Goal: Obtain resource: Download file/media

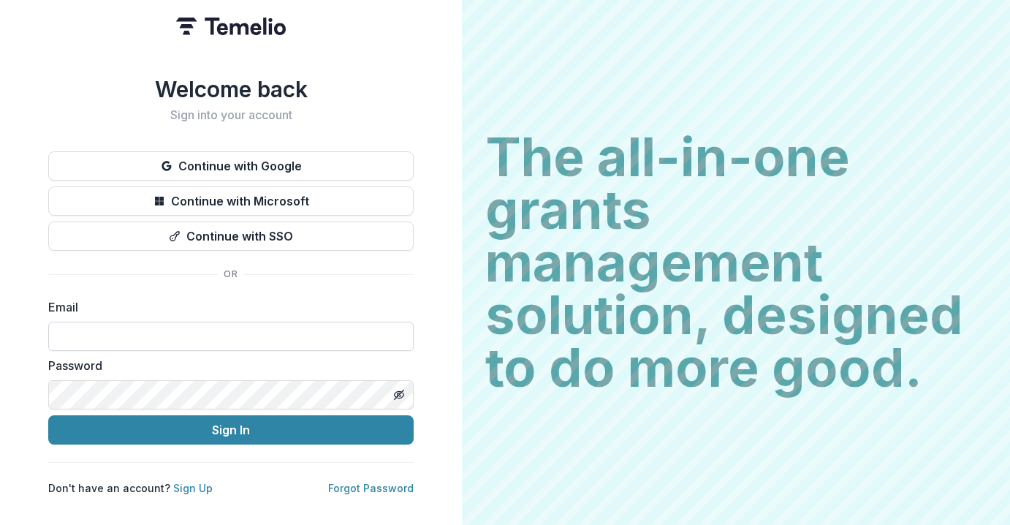
click at [94, 329] on input at bounding box center [230, 336] width 365 height 29
type input "**********"
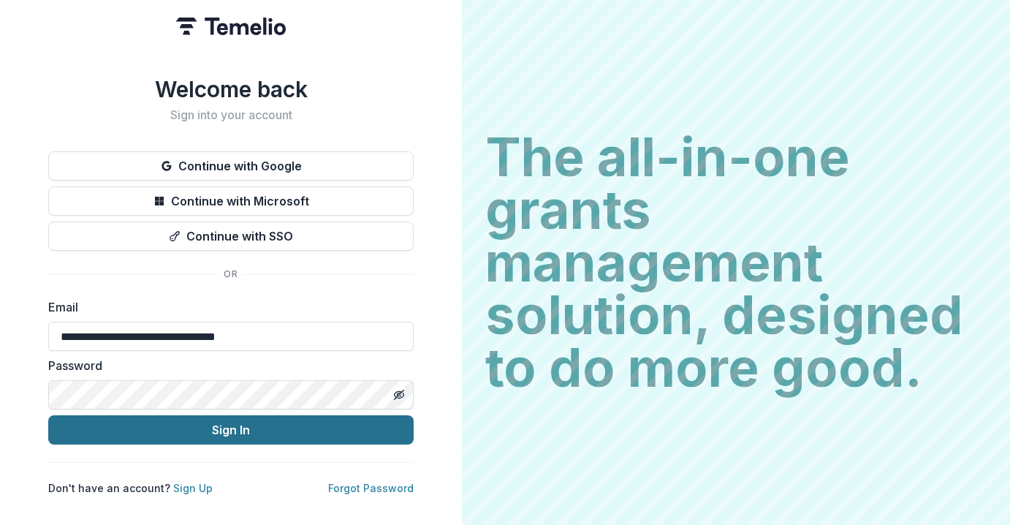
click at [185, 420] on button "Sign In" at bounding box center [230, 429] width 365 height 29
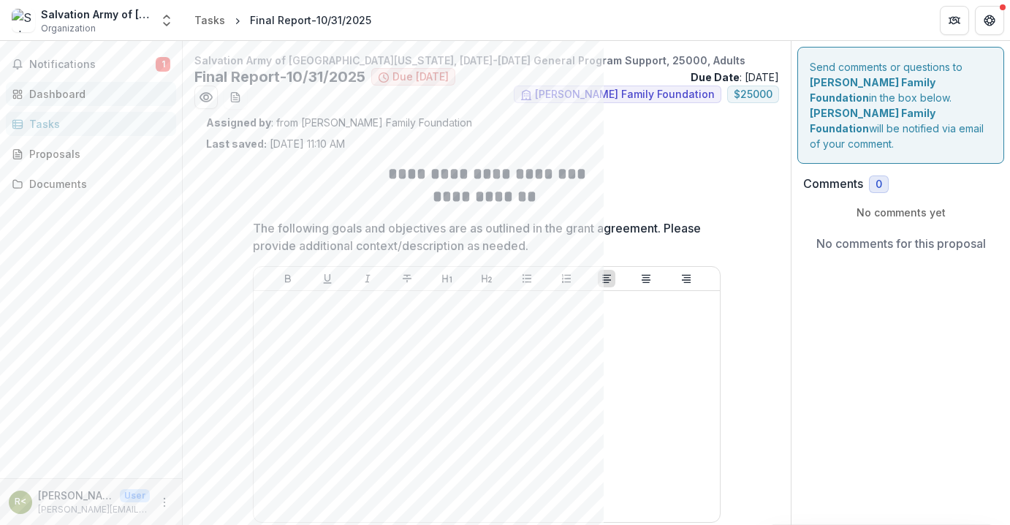
click at [61, 89] on div "Dashboard" at bounding box center [96, 93] width 135 height 15
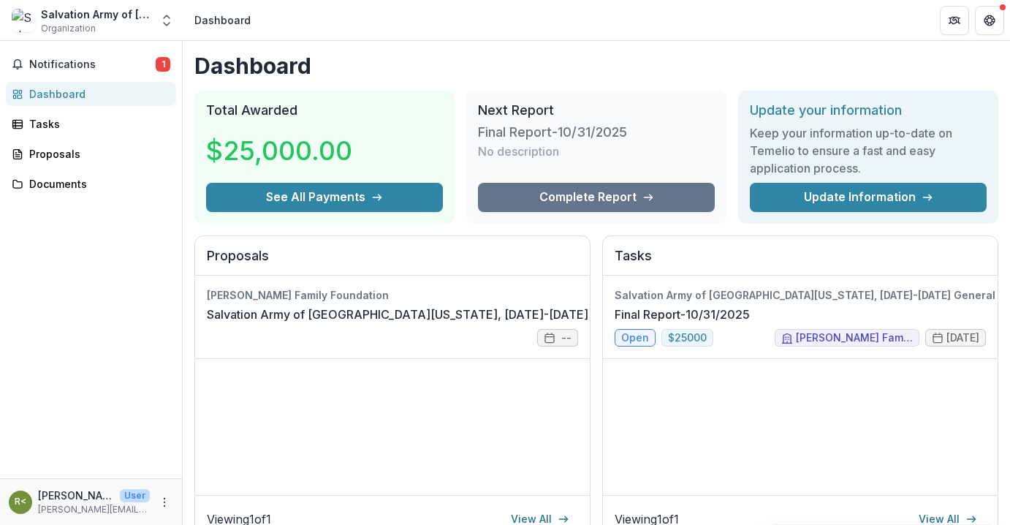
click at [589, 222] on div "Next Report Final Report-10/31/2025 No description Complete Report" at bounding box center [596, 157] width 260 height 133
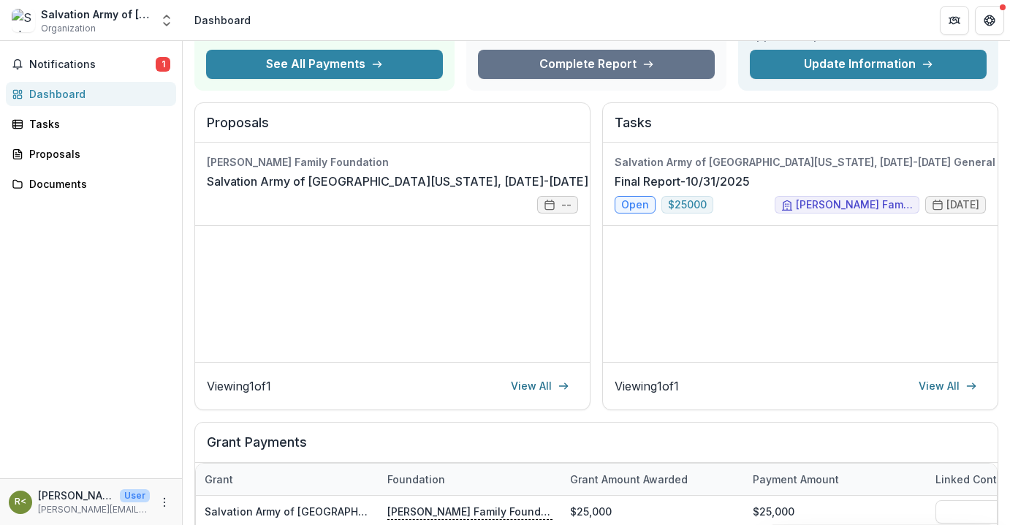
scroll to position [117, 0]
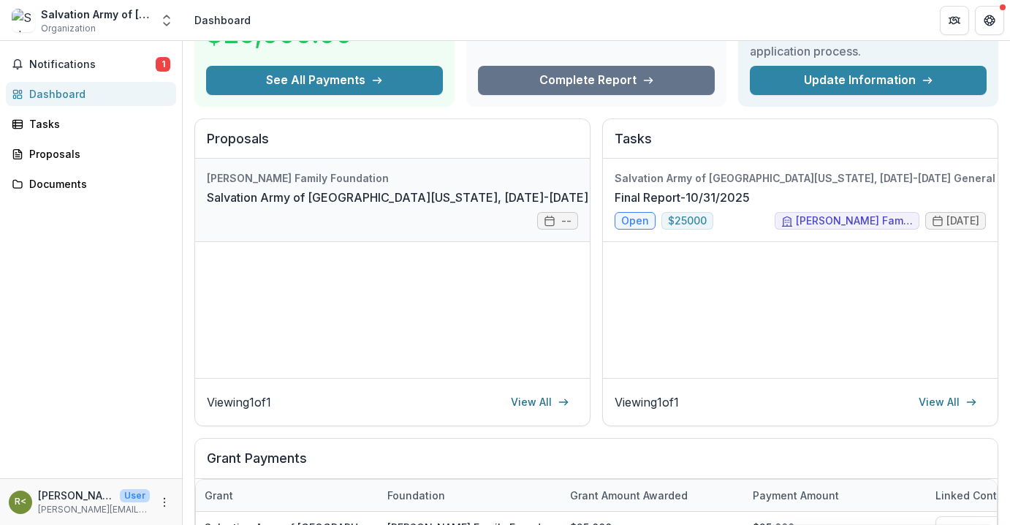
click at [546, 206] on link "Salvation Army of Northeast Florida, 2024-2025 General Program Support, 25000, …" at bounding box center [513, 198] width 612 height 18
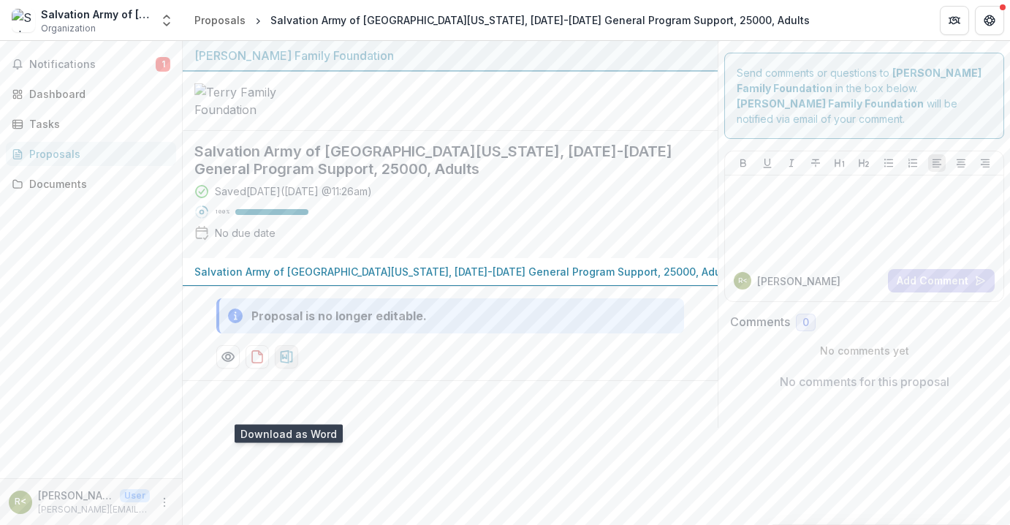
click at [287, 364] on icon "download-proposal" at bounding box center [286, 356] width 15 height 15
click at [311, 279] on p "Salvation Army of Northeast Florida, 2024-2025 General Program Support, 25000, …" at bounding box center [463, 271] width 539 height 15
click at [333, 279] on p "Salvation Army of Northeast Florida, 2024-2025 General Program Support, 25000, …" at bounding box center [463, 271] width 539 height 15
click at [256, 364] on icon "download-proposal" at bounding box center [257, 356] width 15 height 15
click at [487, 246] on div "Saved 7 days ago ( October 1, 2025 @ 11:26am ) 100 % No due date" at bounding box center [438, 214] width 488 height 63
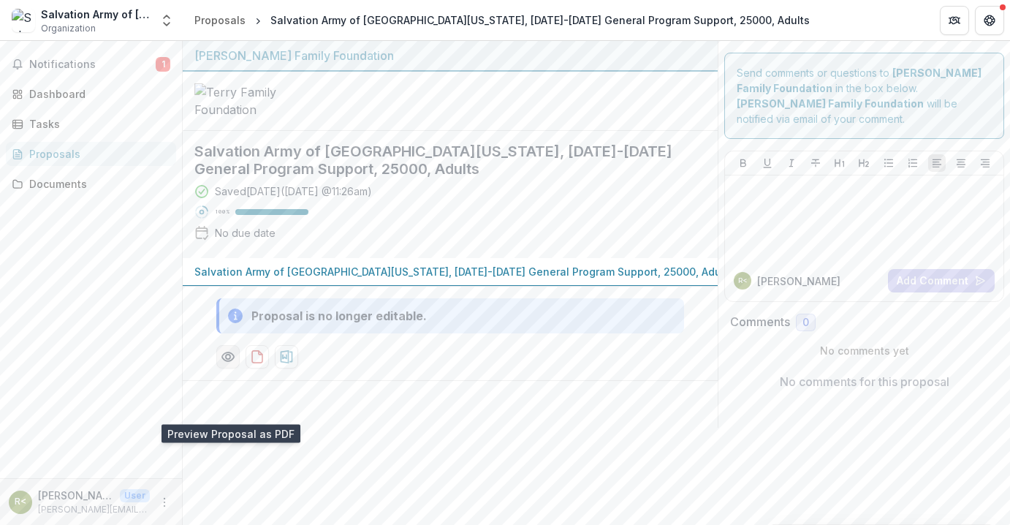
click at [225, 364] on icon "Preview 714b18d7-d103-4131-840f-e886bbbb8ba0-0.pdf" at bounding box center [228, 356] width 15 height 15
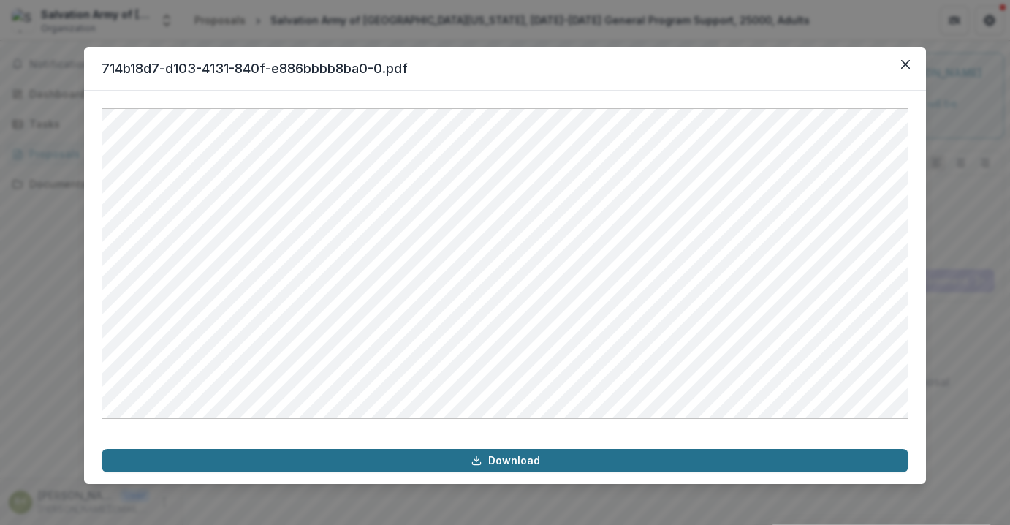
click at [478, 461] on icon at bounding box center [477, 461] width 12 height 12
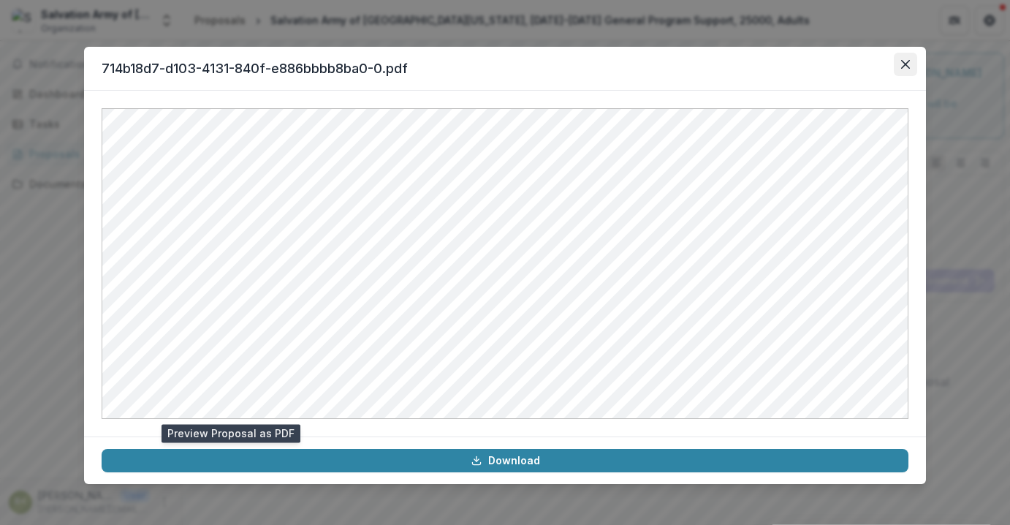
click at [900, 61] on button "Close" at bounding box center [905, 64] width 23 height 23
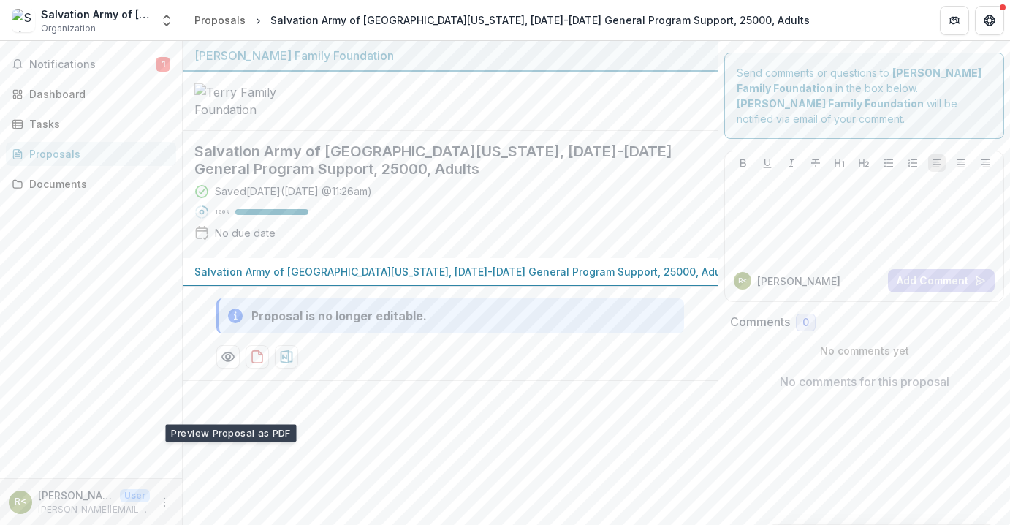
click at [534, 178] on h2 "Salvation Army of Northeast Florida, 2024-2025 General Program Support, 25000, …" at bounding box center [438, 160] width 488 height 35
click at [72, 62] on span "Notifications" at bounding box center [92, 64] width 126 height 12
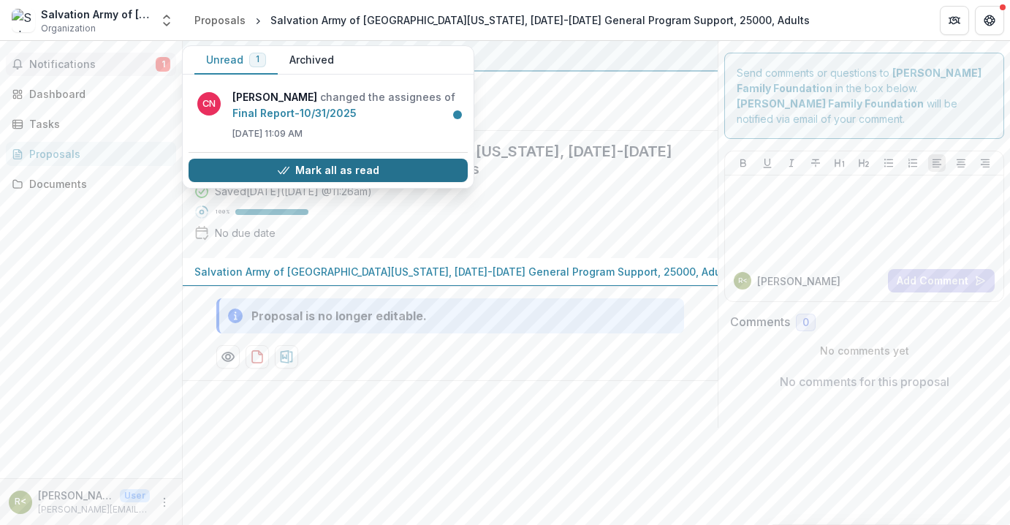
click at [245, 164] on button "Mark all as read" at bounding box center [328, 170] width 279 height 23
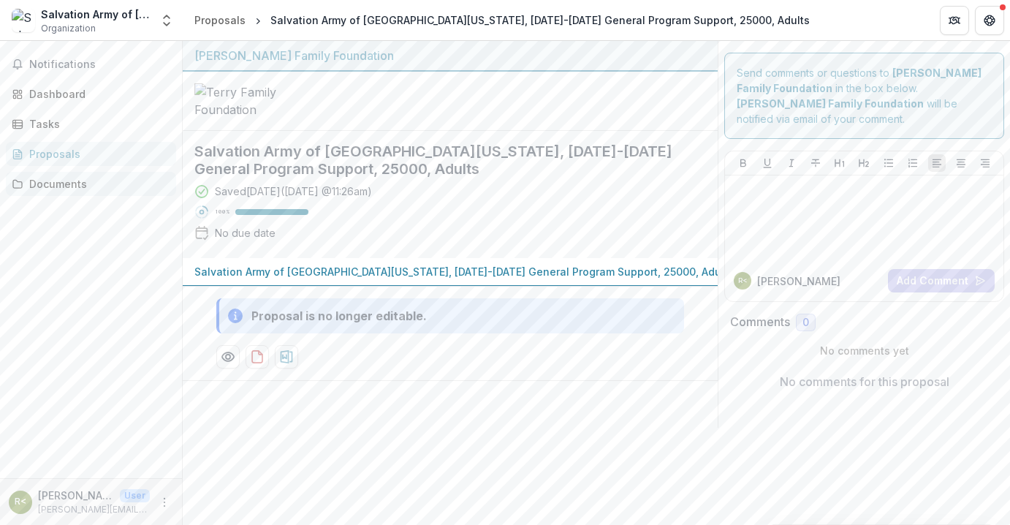
click at [52, 181] on div "Documents" at bounding box center [96, 183] width 135 height 15
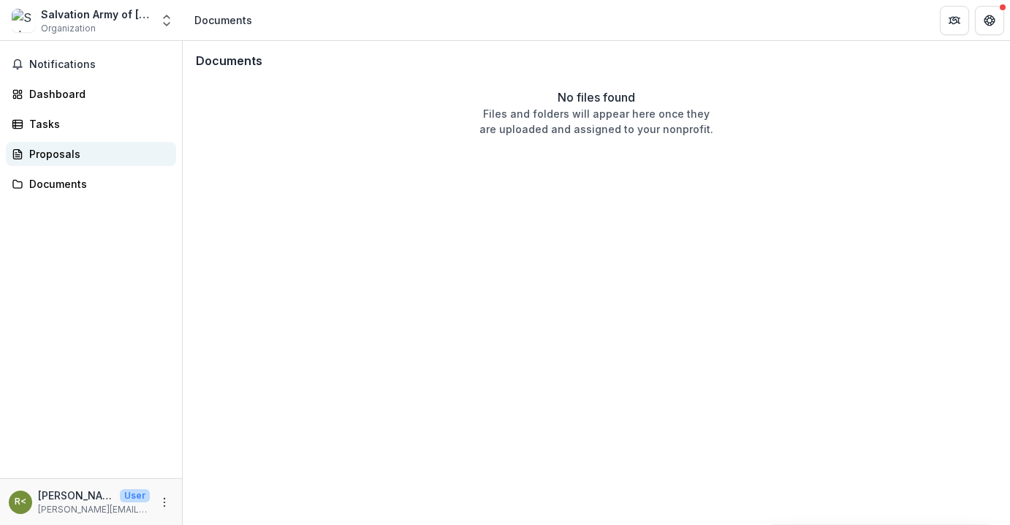
click at [43, 156] on div "Proposals" at bounding box center [96, 153] width 135 height 15
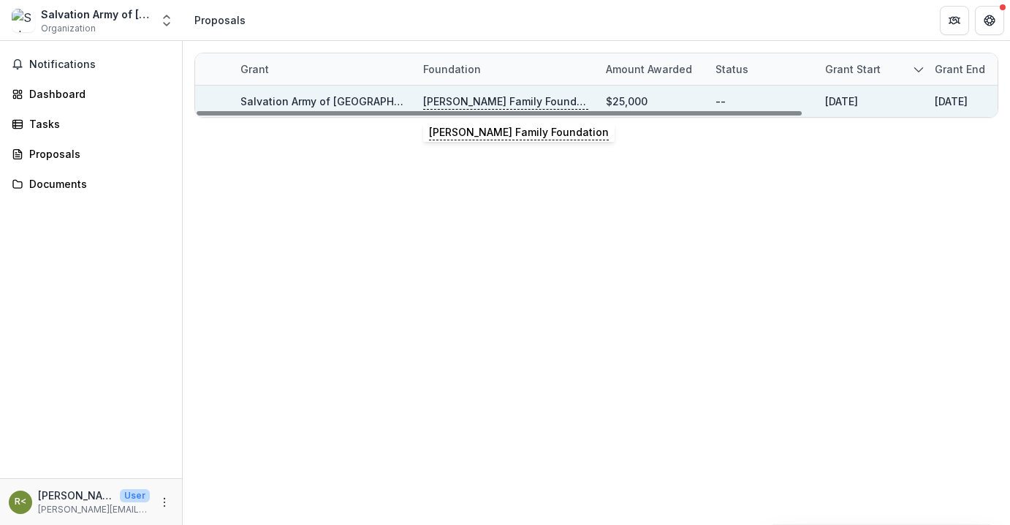
click at [458, 100] on p "Terry Family Foundation" at bounding box center [505, 102] width 165 height 16
click at [392, 129] on div "Grant Foundation Amount awarded Status Grant start Grant end Due Date Report Du…" at bounding box center [596, 85] width 827 height 88
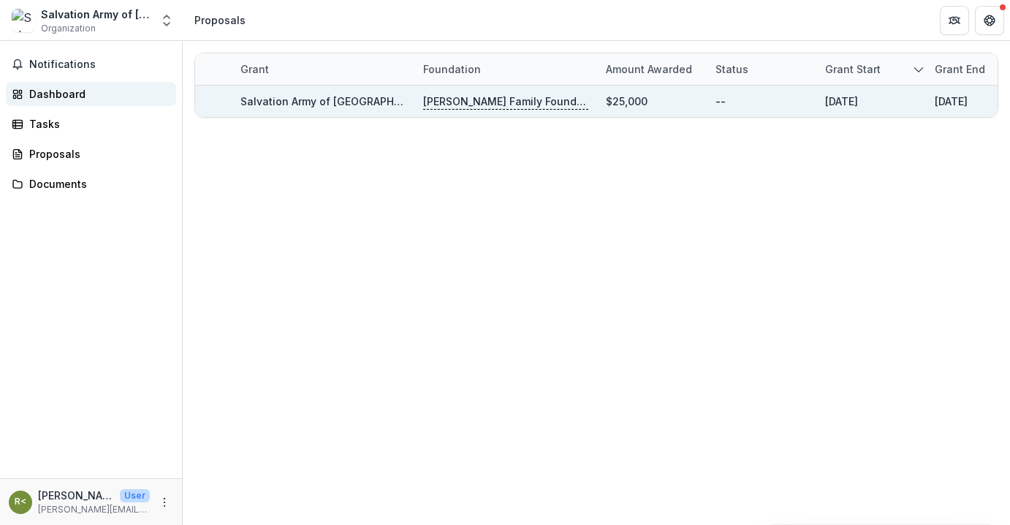
click at [38, 92] on div "Dashboard" at bounding box center [96, 93] width 135 height 15
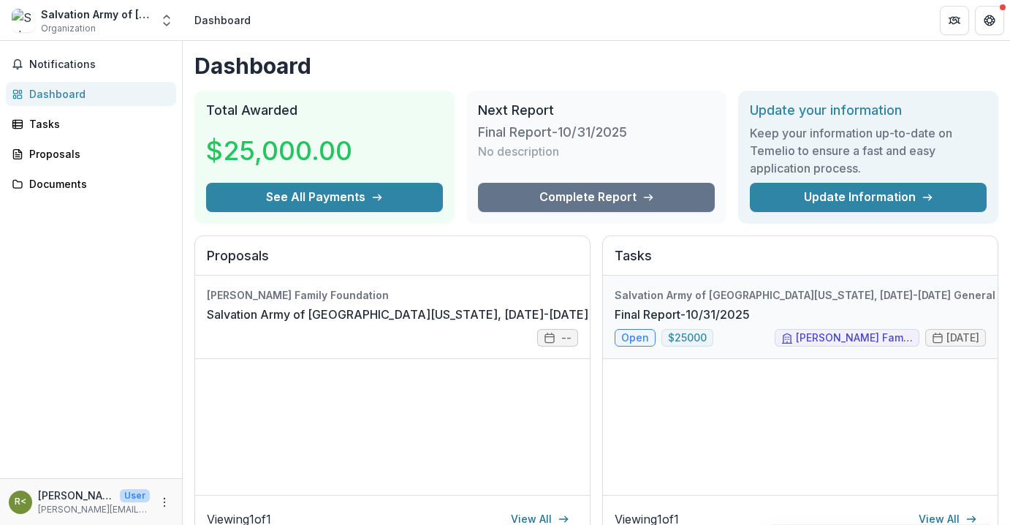
click at [628, 323] on link "Final Report-10/31/2025" at bounding box center [682, 315] width 135 height 18
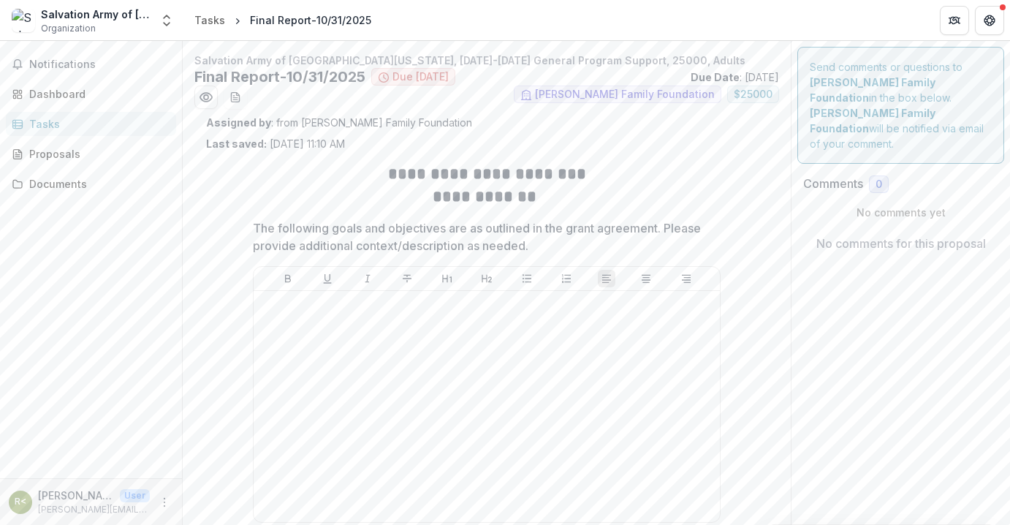
click at [593, 145] on div "Assigned by : from Terry Family Foundation Last saved: Aug 19, 2025, 11:10 AM" at bounding box center [486, 133] width 561 height 37
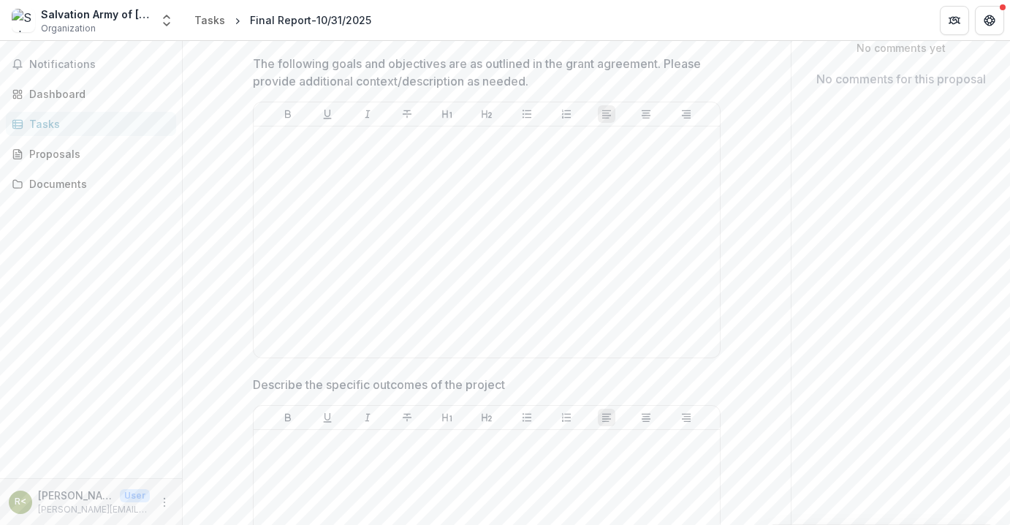
scroll to position [146, 0]
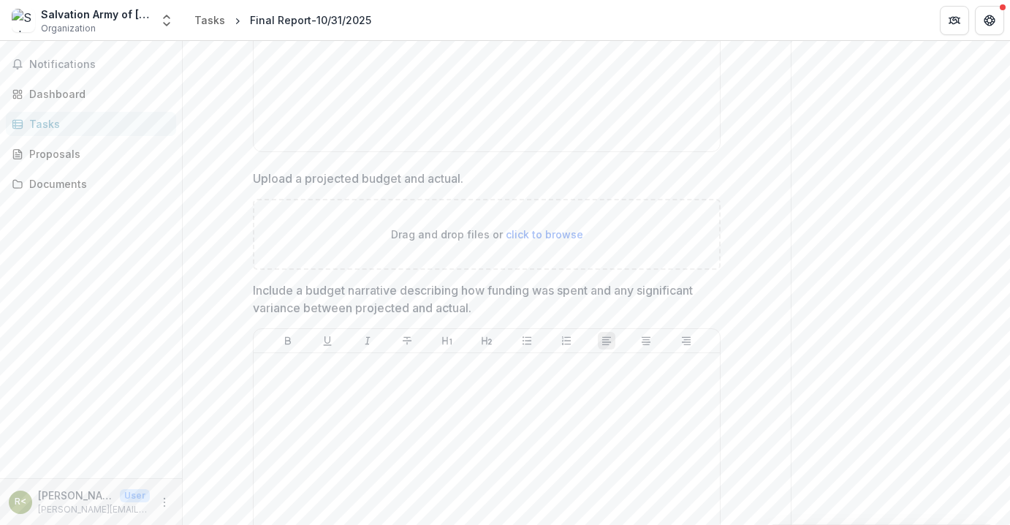
scroll to position [994, 0]
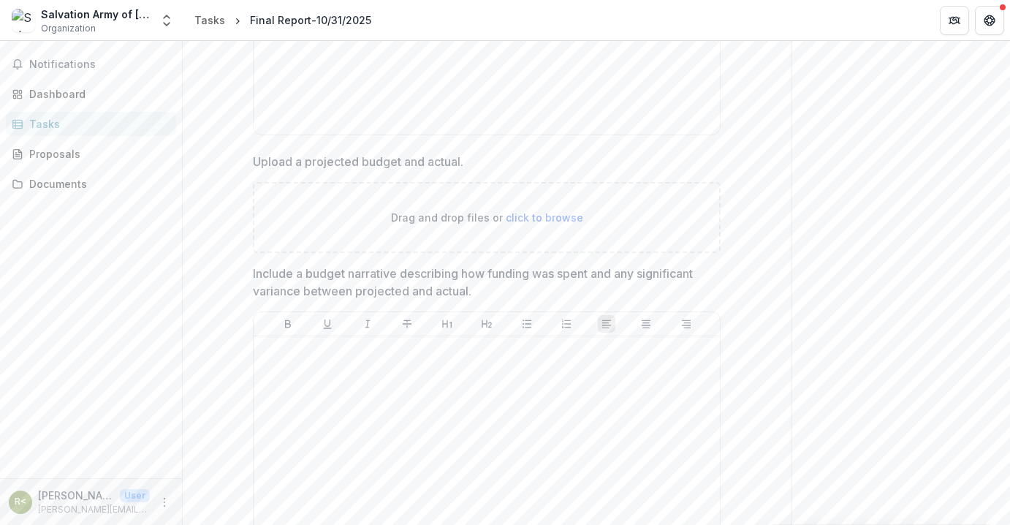
click at [734, 353] on div "**********" at bounding box center [486, 116] width 561 height 1919
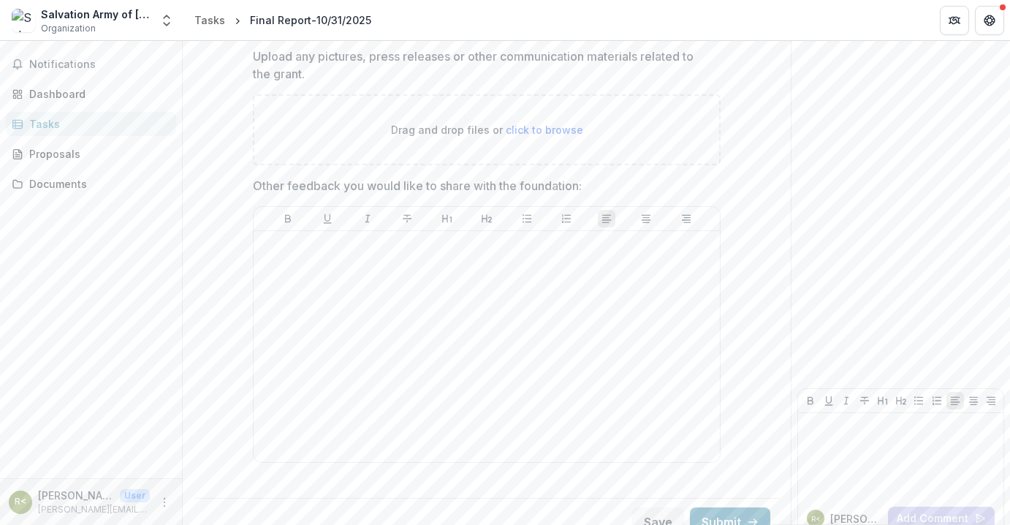
scroll to position [1599, 0]
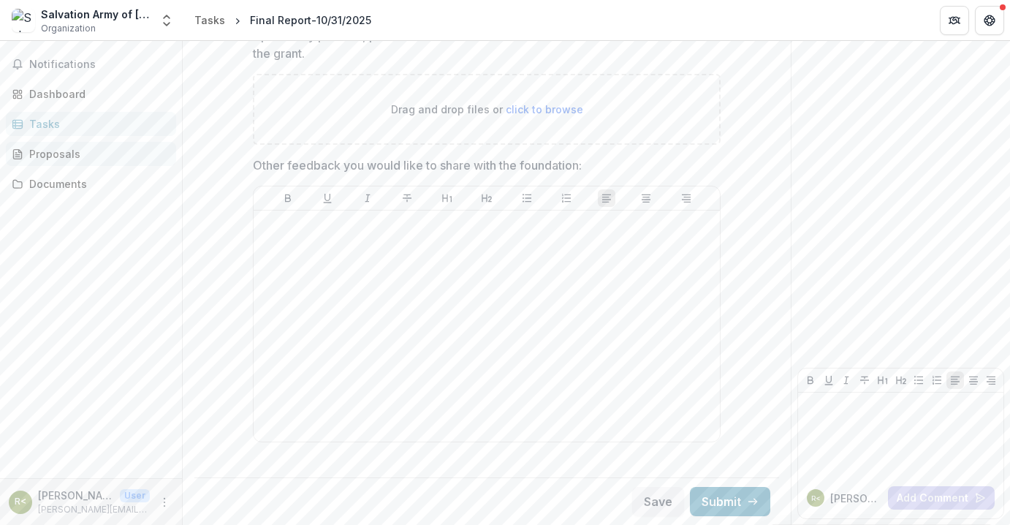
click at [53, 156] on div "Proposals" at bounding box center [96, 153] width 135 height 15
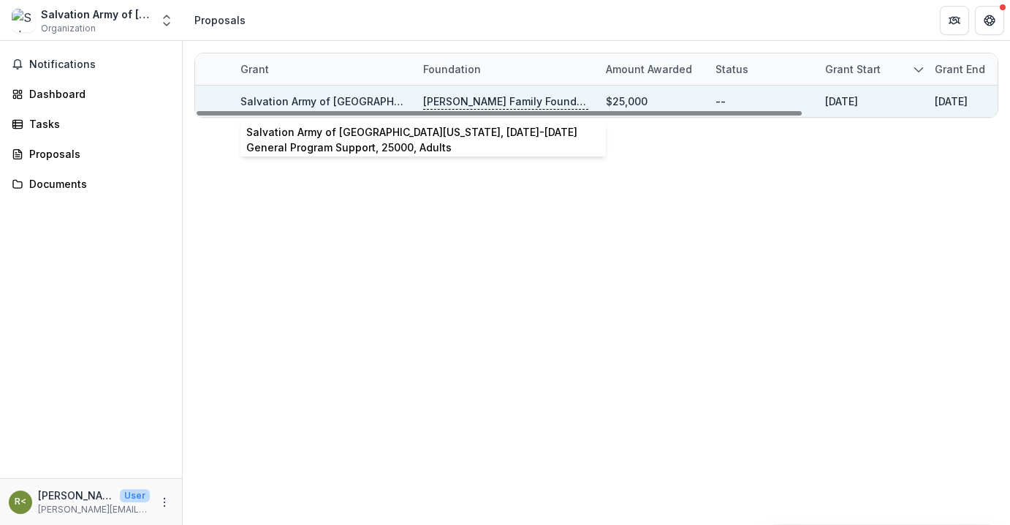
click at [289, 97] on link "Salvation Army of Northeast Florida, 2024-2025 General Program Support, 25000, …" at bounding box center [509, 101] width 539 height 12
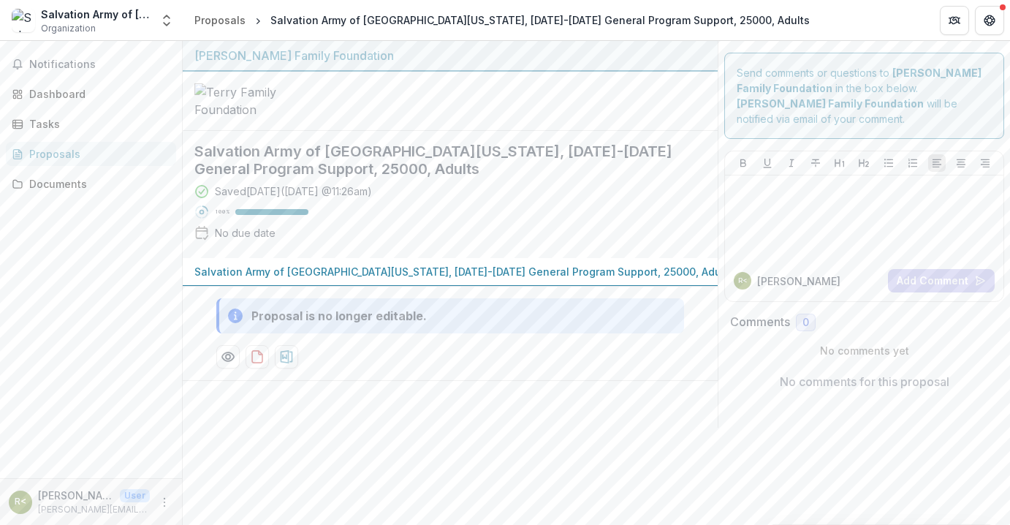
click at [274, 279] on p "Salvation Army of Northeast Florida, 2024-2025 General Program Support, 25000, …" at bounding box center [463, 271] width 539 height 15
click at [618, 246] on div "Saved 7 days ago ( October 1, 2025 @ 11:26am ) 100 % No due date" at bounding box center [438, 214] width 488 height 63
click at [428, 287] on button "Salvation Army of Northeast Florida, 2024-2025 General Program Support, 25000, …" at bounding box center [473, 272] width 580 height 29
click at [50, 147] on div "Proposals" at bounding box center [96, 153] width 135 height 15
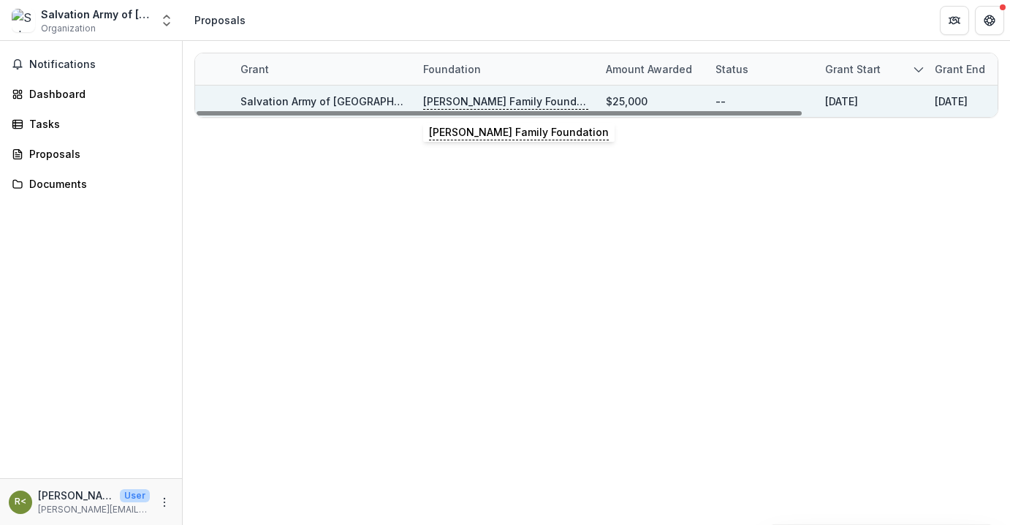
click at [476, 100] on p "Terry Family Foundation" at bounding box center [505, 102] width 165 height 16
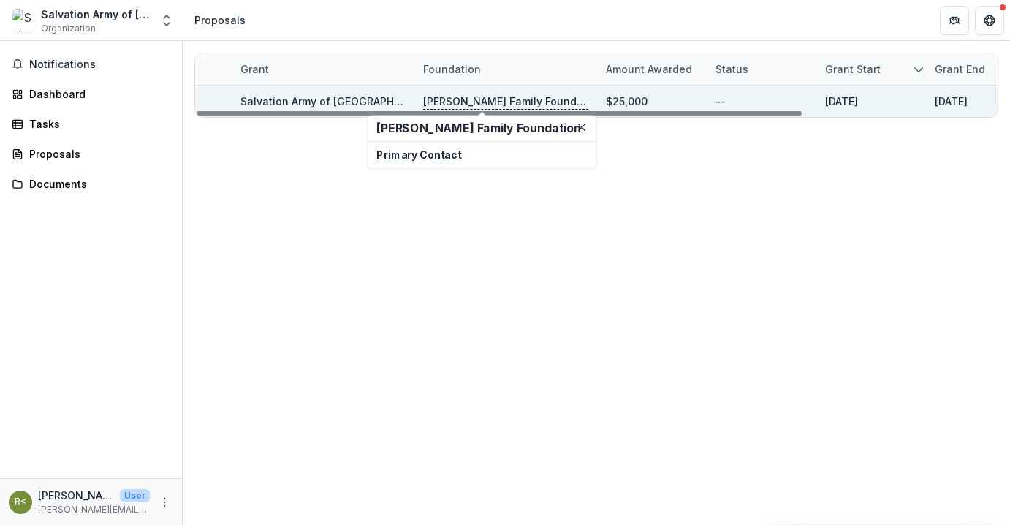
click at [471, 99] on p "Terry Family Foundation" at bounding box center [505, 102] width 165 height 16
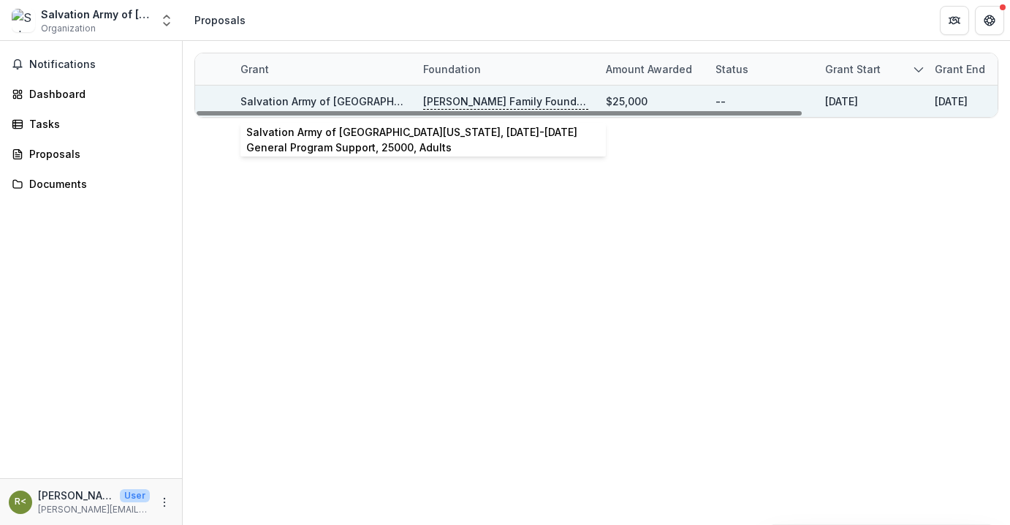
click at [299, 100] on link "Salvation Army of Northeast Florida, 2024-2025 General Program Support, 25000, …" at bounding box center [509, 101] width 539 height 12
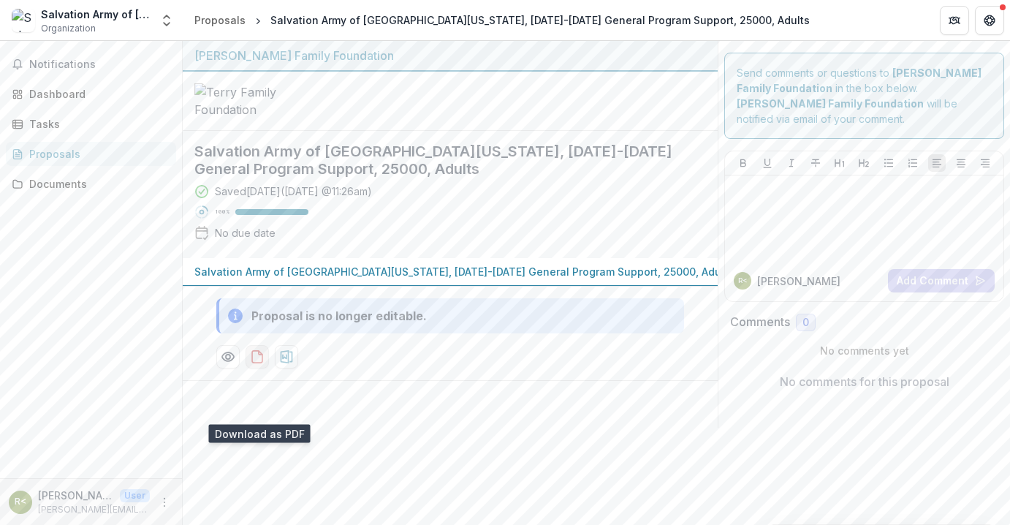
click at [257, 364] on icon "download-proposal" at bounding box center [257, 356] width 15 height 15
click at [236, 279] on p "Salvation Army of Northeast Florida, 2024-2025 General Program Support, 25000, …" at bounding box center [463, 271] width 539 height 15
click at [746, 376] on div "No comments for this proposal" at bounding box center [864, 381] width 268 height 47
click at [64, 185] on div "Documents" at bounding box center [96, 183] width 135 height 15
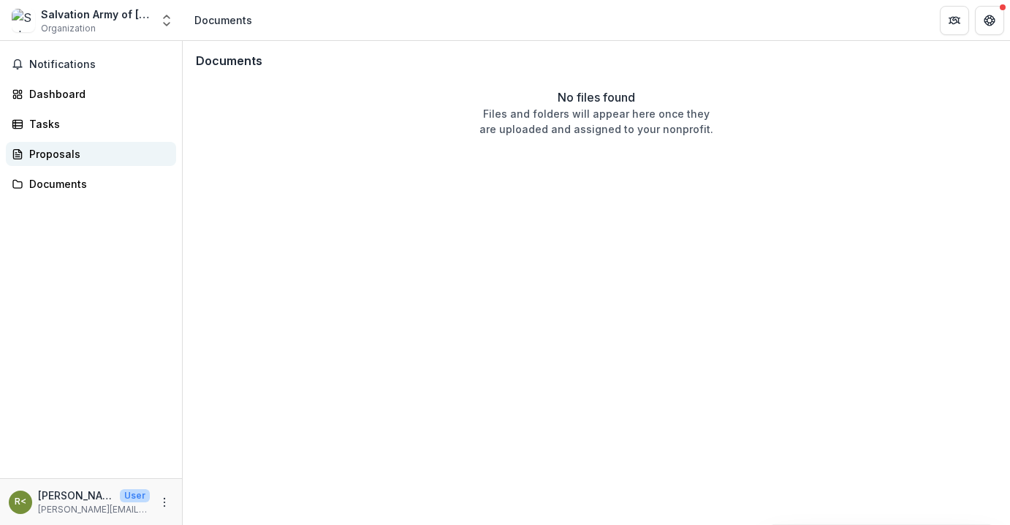
click at [52, 153] on div "Proposals" at bounding box center [96, 153] width 135 height 15
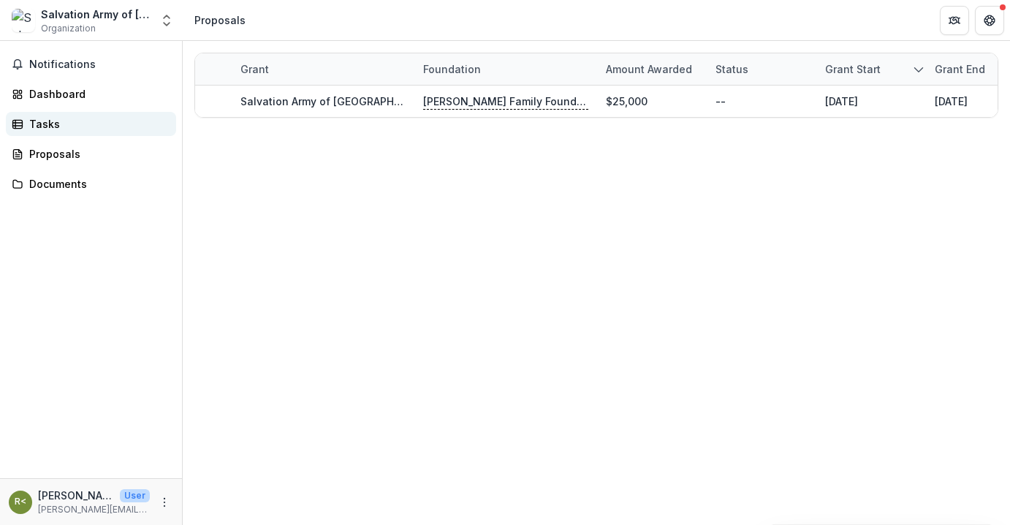
click at [45, 122] on div "Tasks" at bounding box center [96, 123] width 135 height 15
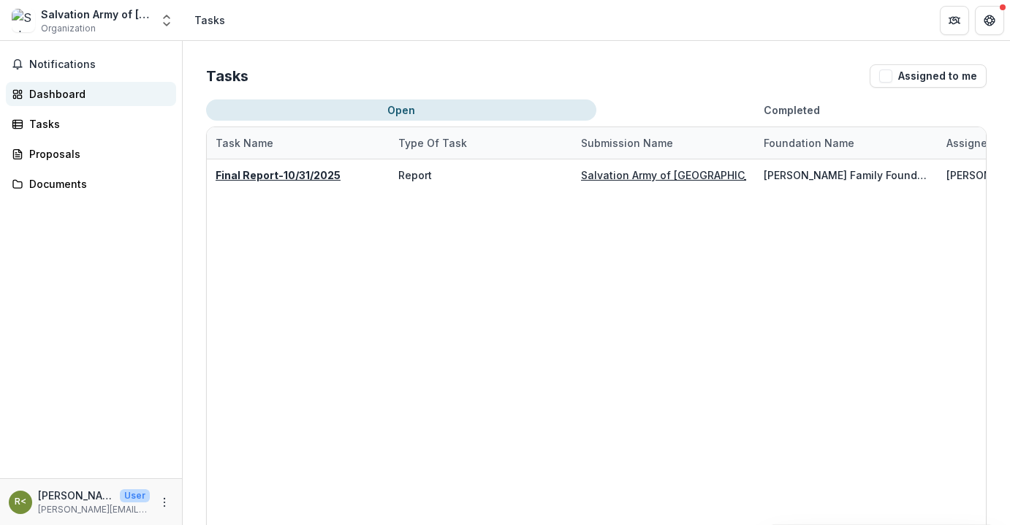
click at [56, 92] on div "Dashboard" at bounding box center [96, 93] width 135 height 15
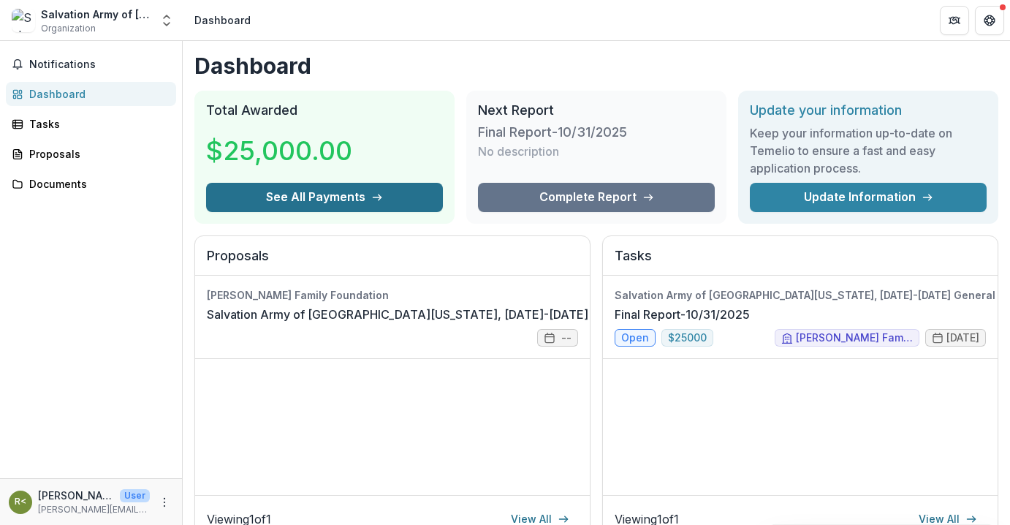
click at [351, 194] on button "See All Payments" at bounding box center [324, 197] width 237 height 29
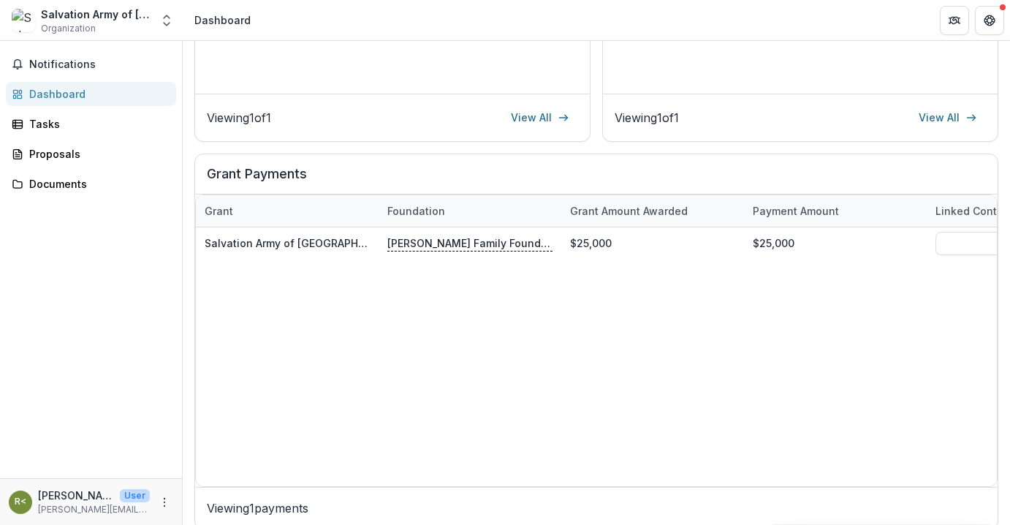
scroll to position [406, 0]
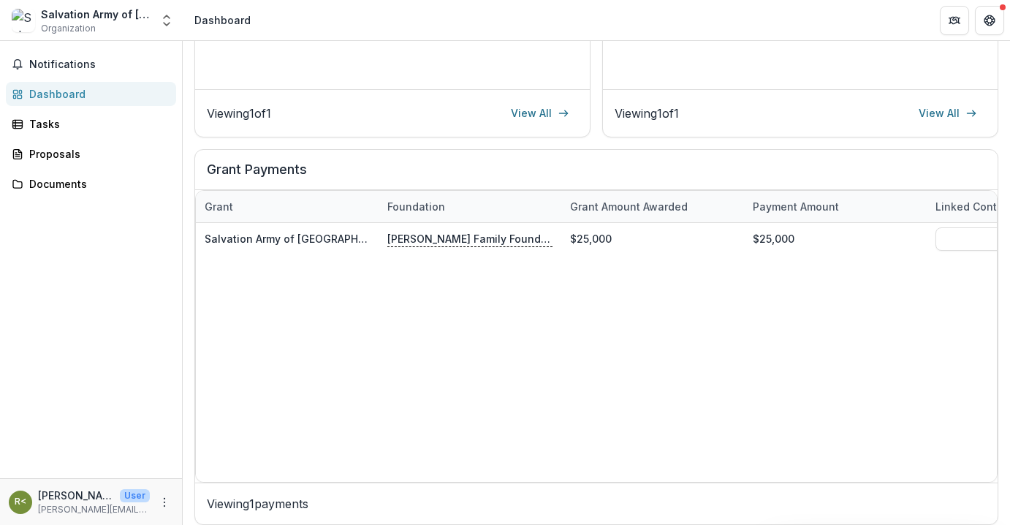
click at [69, 23] on span "Organization" at bounding box center [68, 28] width 55 height 13
click at [57, 91] on div "Dashboard" at bounding box center [96, 93] width 135 height 15
click at [932, 113] on link "View All" at bounding box center [948, 113] width 76 height 23
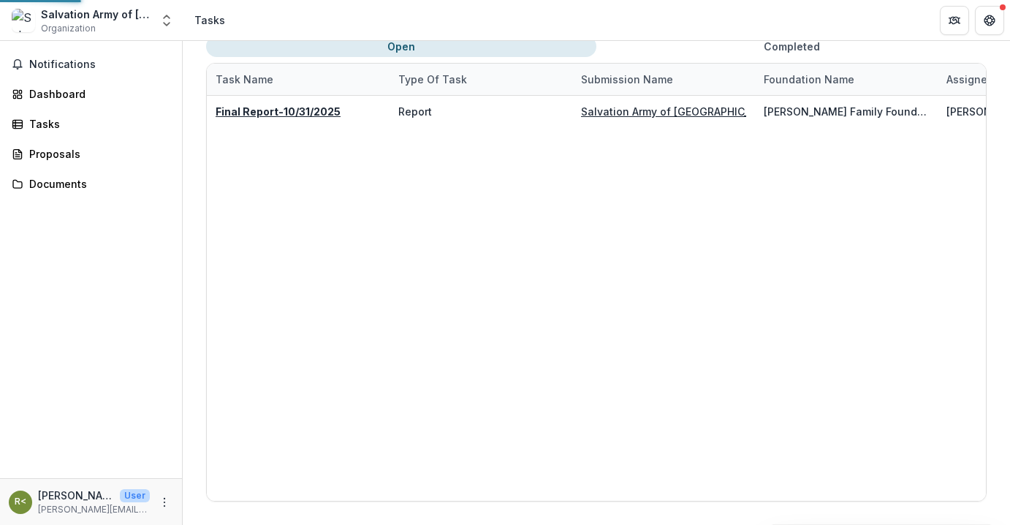
scroll to position [64, 0]
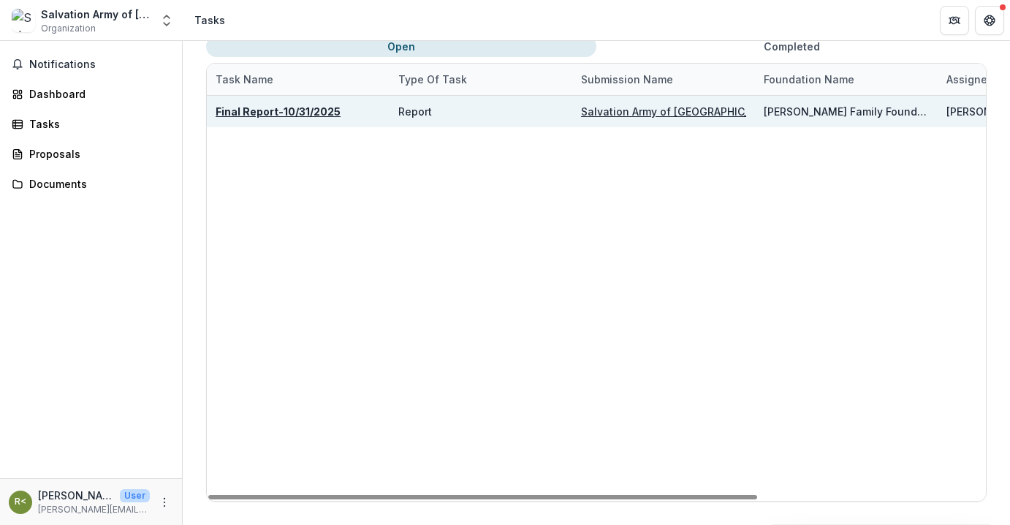
drag, startPoint x: 991, startPoint y: 15, endPoint x: 978, endPoint y: 107, distance: 92.3
click at [979, 110] on div "Salvation Army of Northeast Florida Organization Nonprofits Salvation Army of N…" at bounding box center [505, 262] width 1010 height 525
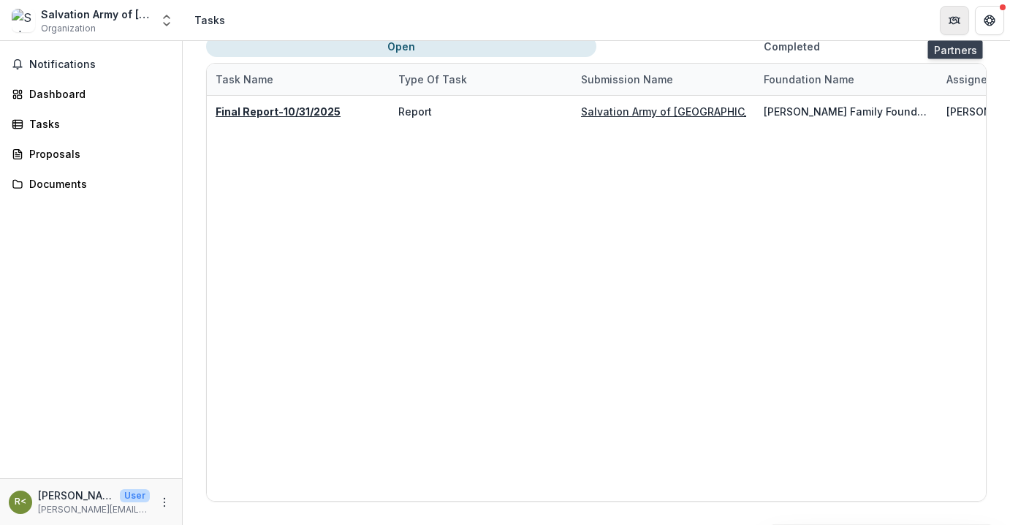
click at [953, 15] on icon "Partners" at bounding box center [955, 21] width 12 height 12
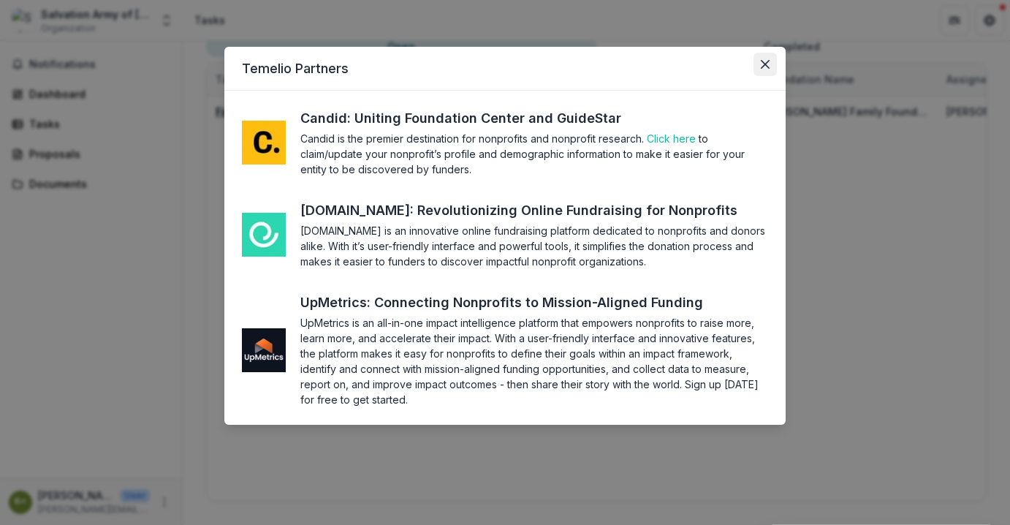
click at [765, 60] on icon "Close" at bounding box center [765, 64] width 9 height 9
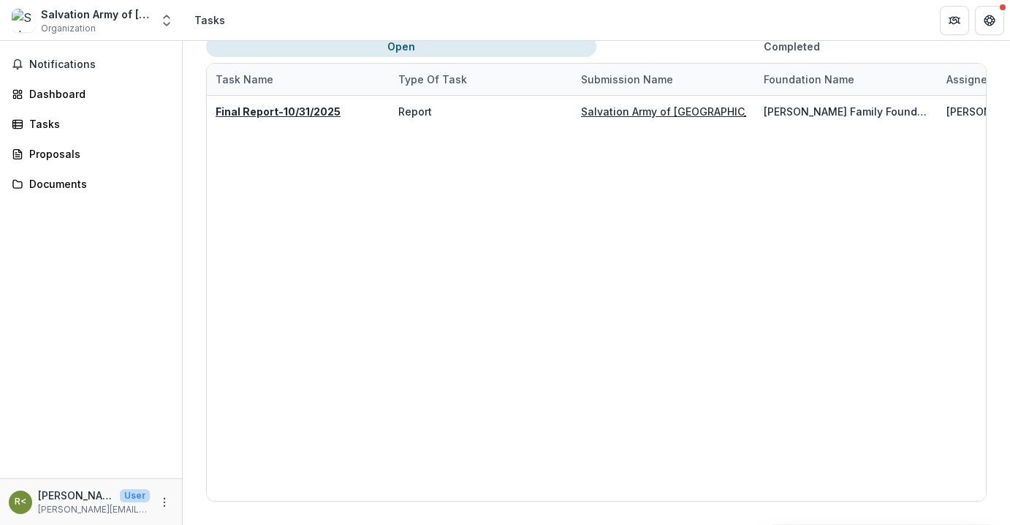
click at [784, 46] on div "Tasks Assigned to me Open Completed Task Name Type of Task Submission Name Foun…" at bounding box center [596, 250] width 827 height 547
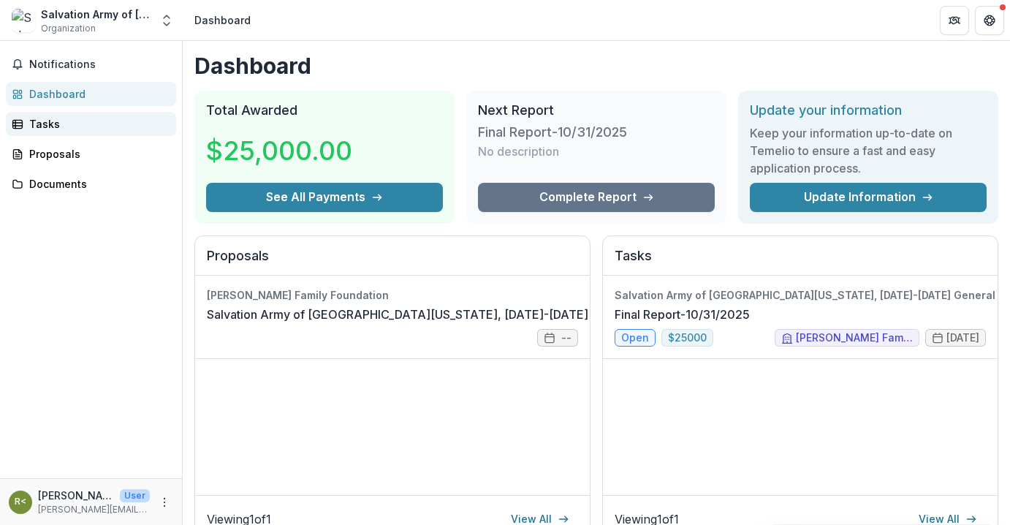
click at [38, 125] on div "Tasks" at bounding box center [96, 123] width 135 height 15
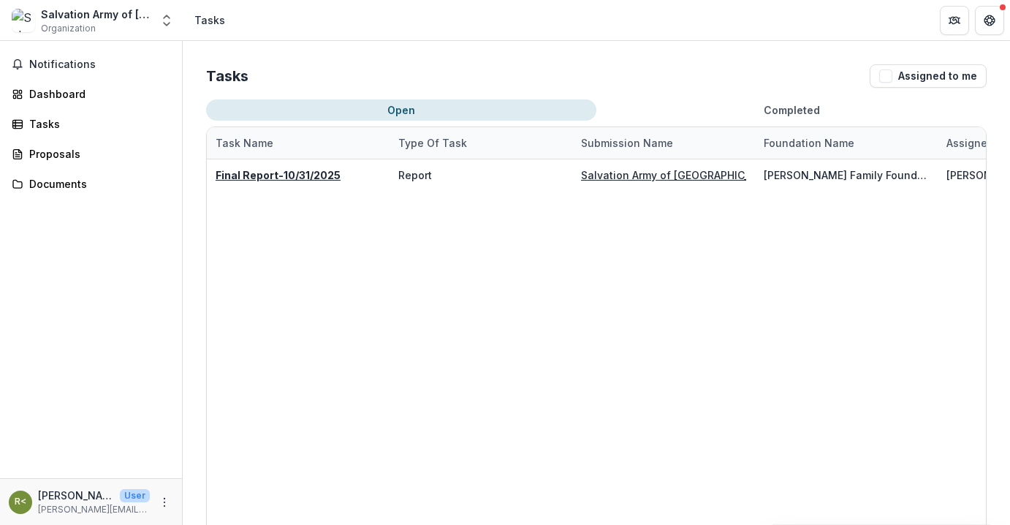
click at [295, 110] on button "Open" at bounding box center [401, 109] width 390 height 21
click at [88, 18] on div "Salvation Army of Northeast Florida" at bounding box center [96, 14] width 110 height 15
